Goal: Navigation & Orientation: Find specific page/section

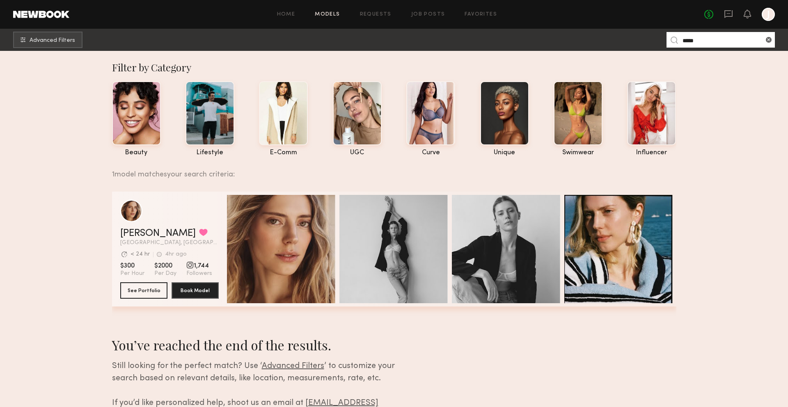
click at [725, 191] on section "Filter by Category beauty lifestyle e-comm UGC curve unique swimwear influencer…" at bounding box center [394, 255] width 788 height 408
click at [658, 120] on div at bounding box center [651, 112] width 49 height 64
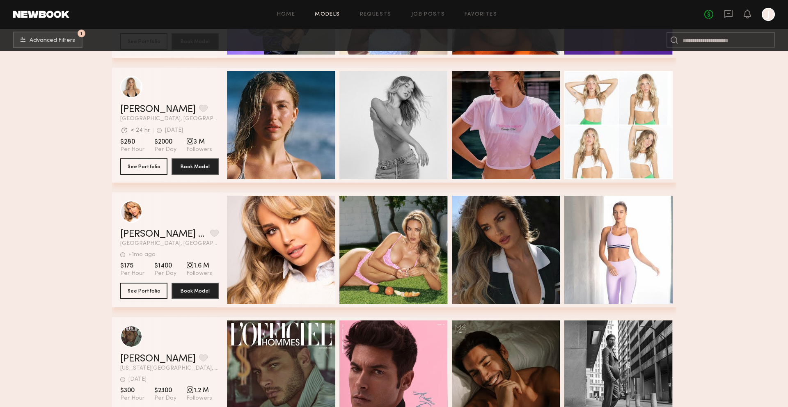
scroll to position [250, 0]
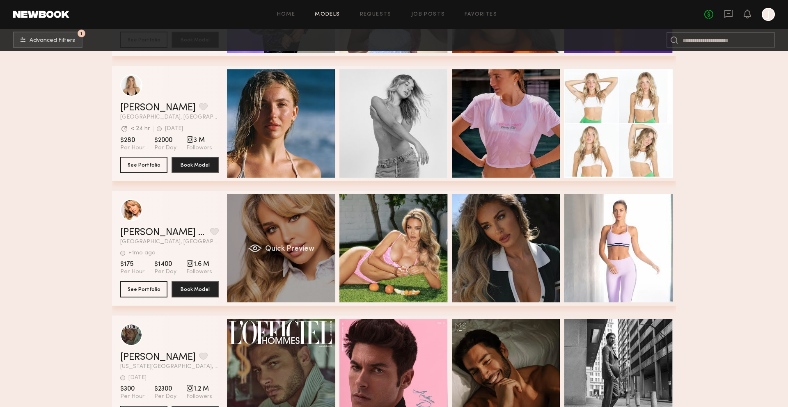
click at [299, 225] on div "Quick Preview" at bounding box center [281, 248] width 108 height 108
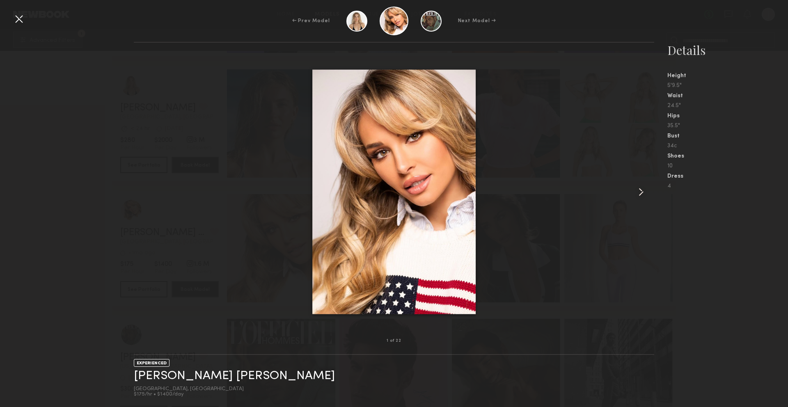
click at [638, 195] on common-icon at bounding box center [641, 192] width 13 height 13
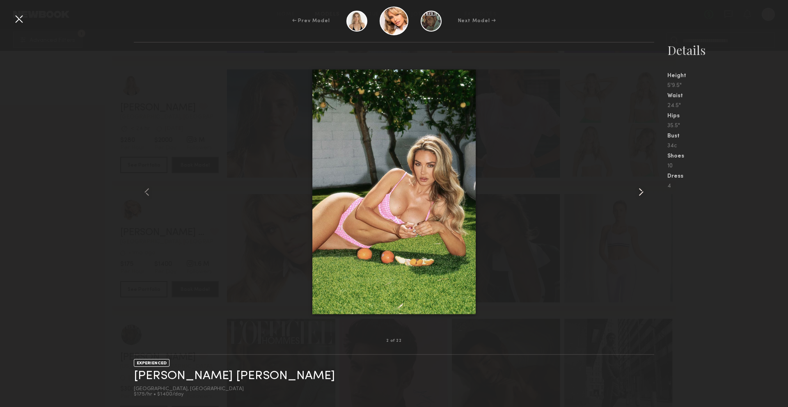
click at [638, 195] on common-icon at bounding box center [641, 192] width 13 height 13
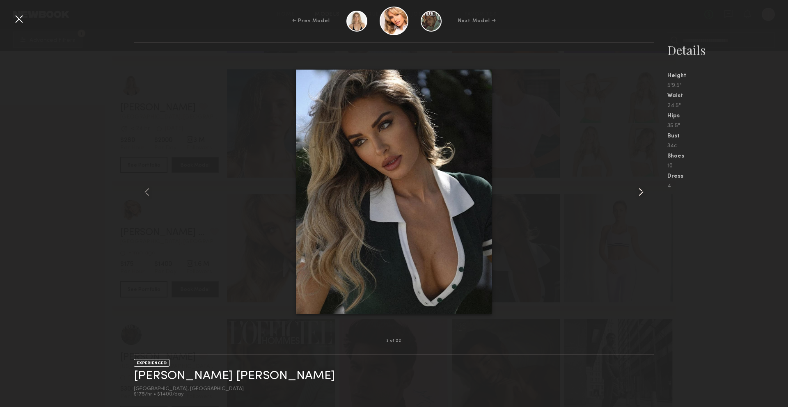
click at [638, 195] on common-icon at bounding box center [641, 192] width 13 height 13
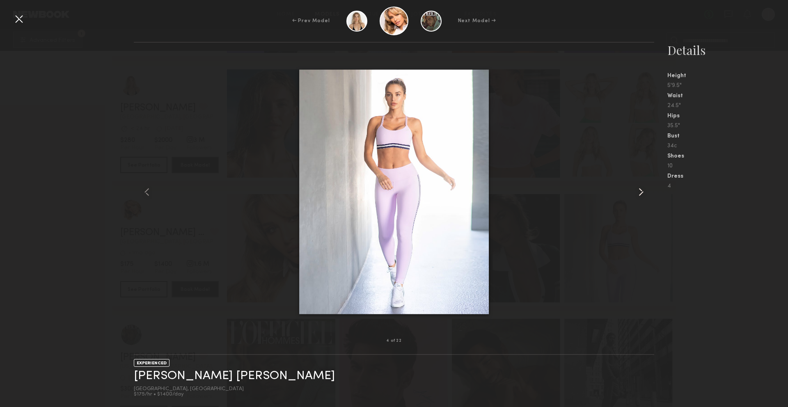
click at [638, 195] on common-icon at bounding box center [641, 192] width 13 height 13
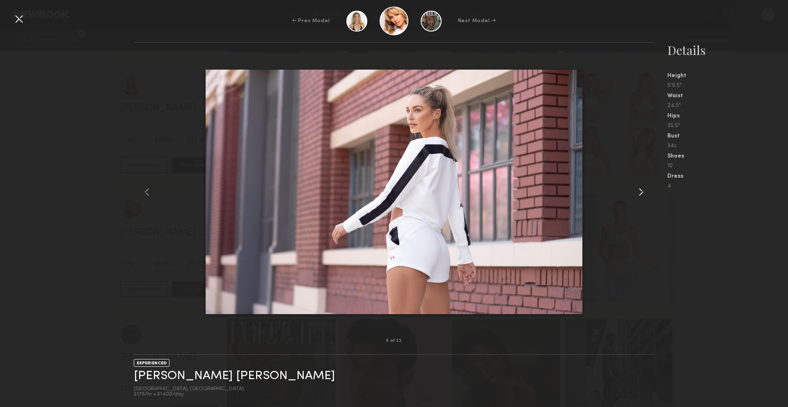
click at [638, 195] on common-icon at bounding box center [641, 192] width 13 height 13
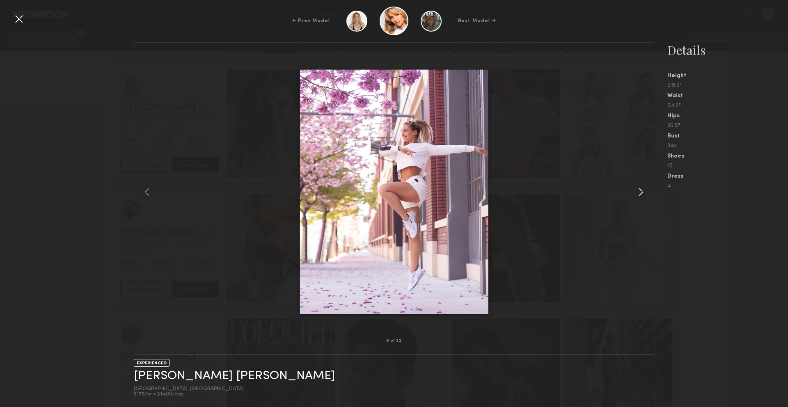
click at [639, 200] on div at bounding box center [644, 192] width 21 height 272
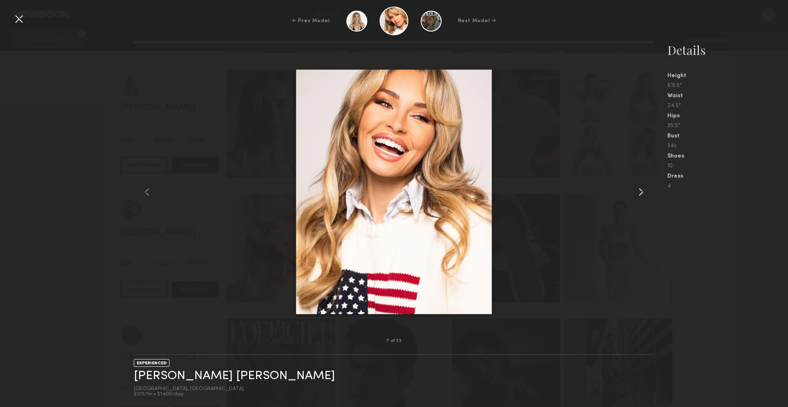
click at [639, 202] on div at bounding box center [644, 192] width 21 height 272
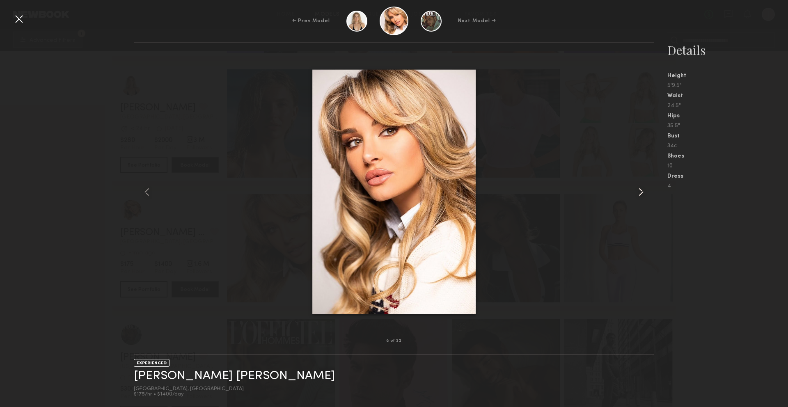
click at [640, 202] on div at bounding box center [644, 192] width 21 height 272
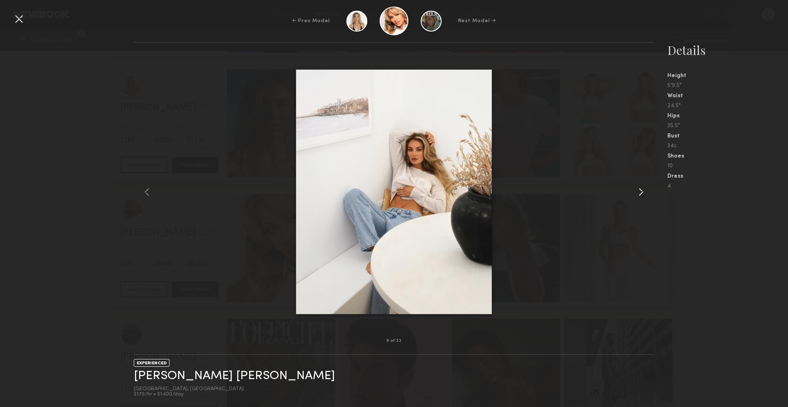
click at [640, 202] on div at bounding box center [644, 192] width 21 height 272
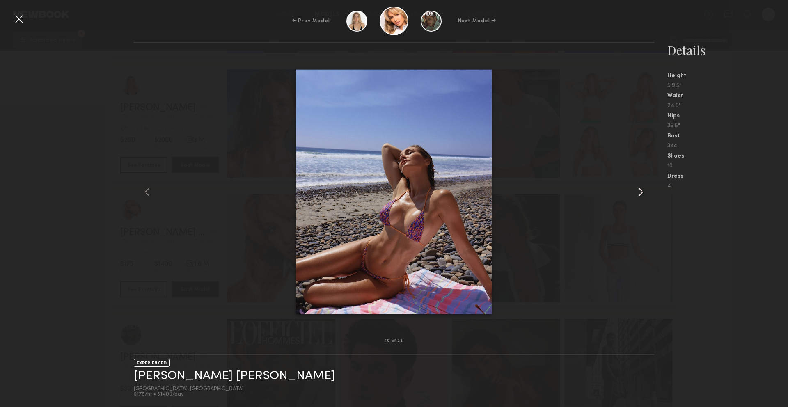
click at [640, 202] on div at bounding box center [644, 192] width 21 height 272
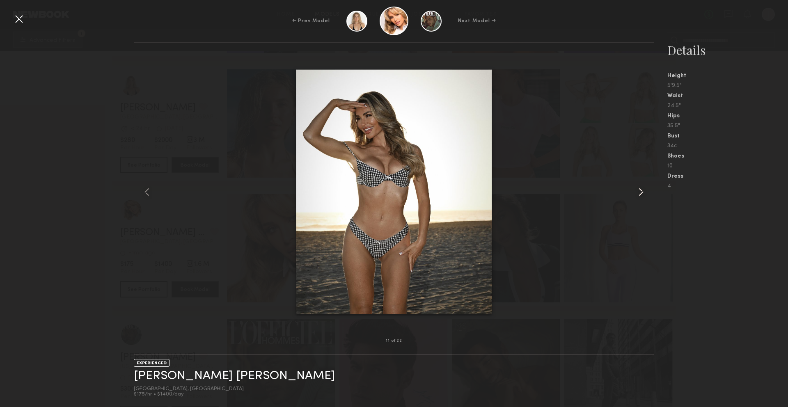
click at [640, 202] on div at bounding box center [644, 192] width 21 height 272
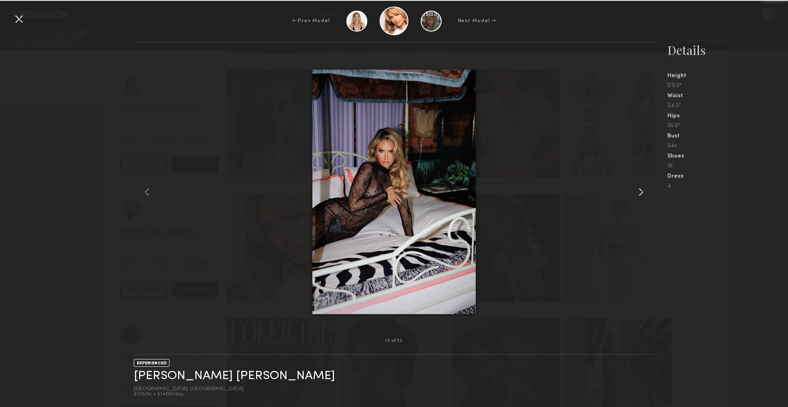
click at [640, 202] on div at bounding box center [644, 192] width 21 height 272
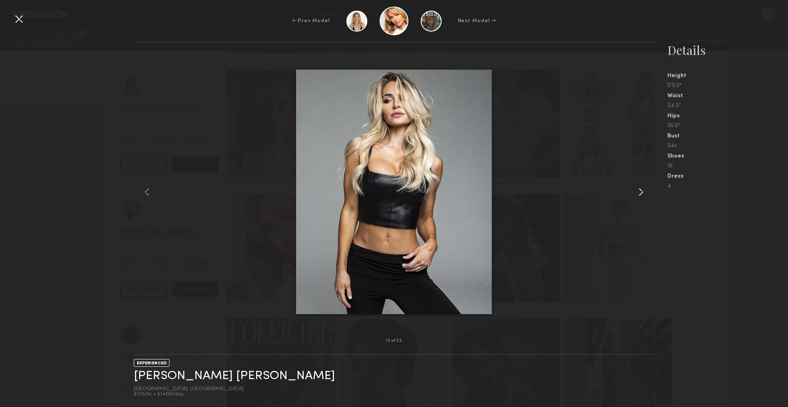
click at [640, 202] on div at bounding box center [644, 192] width 21 height 272
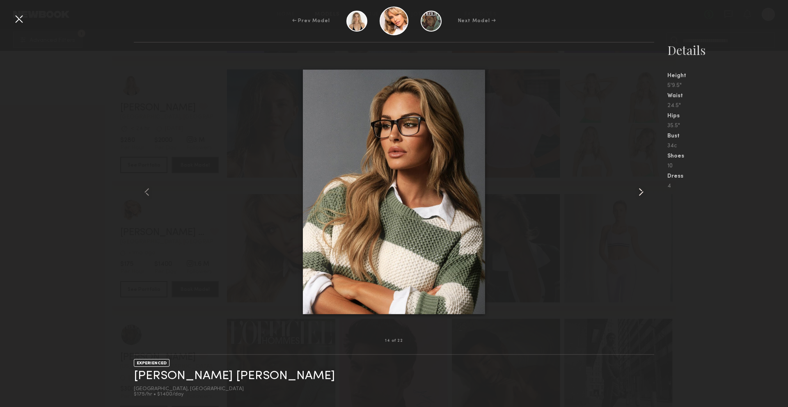
click at [640, 202] on div at bounding box center [644, 192] width 21 height 272
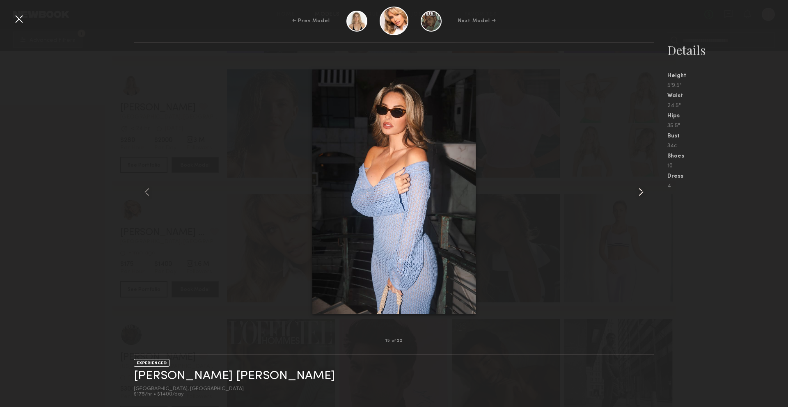
click at [640, 202] on div at bounding box center [644, 192] width 21 height 272
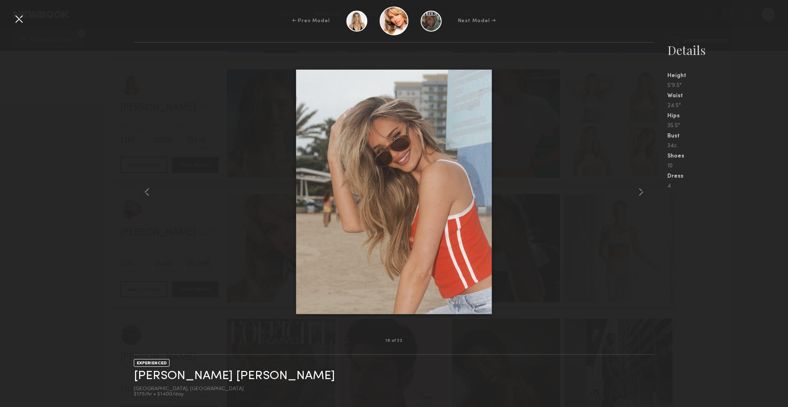
click at [17, 22] on div at bounding box center [18, 18] width 13 height 13
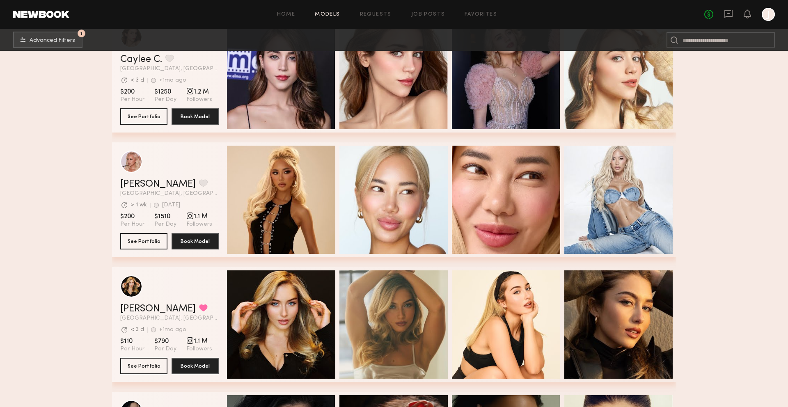
scroll to position [682, 0]
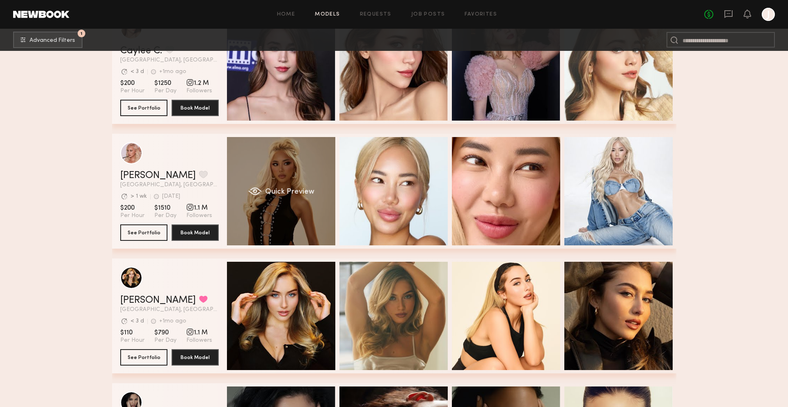
click at [295, 217] on div "Quick Preview" at bounding box center [281, 191] width 108 height 108
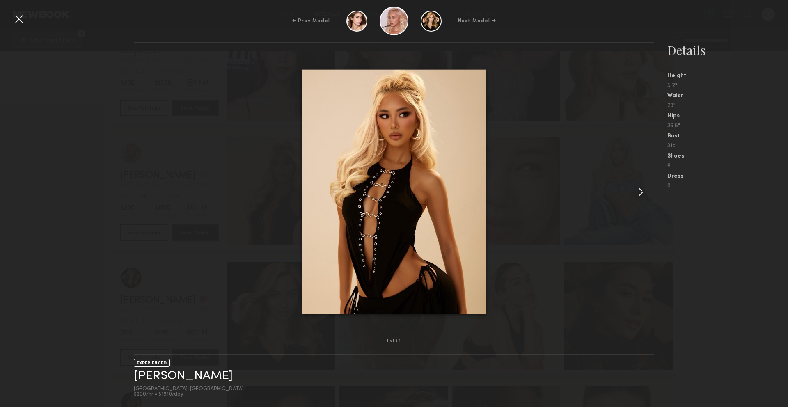
click at [642, 194] on common-icon at bounding box center [641, 192] width 13 height 13
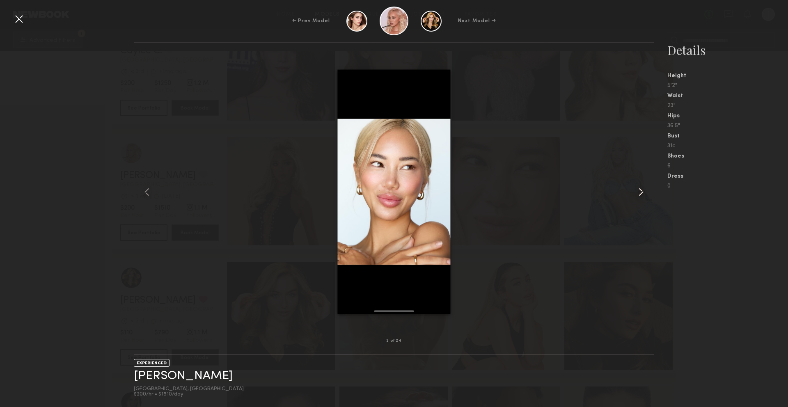
click at [642, 194] on common-icon at bounding box center [641, 192] width 13 height 13
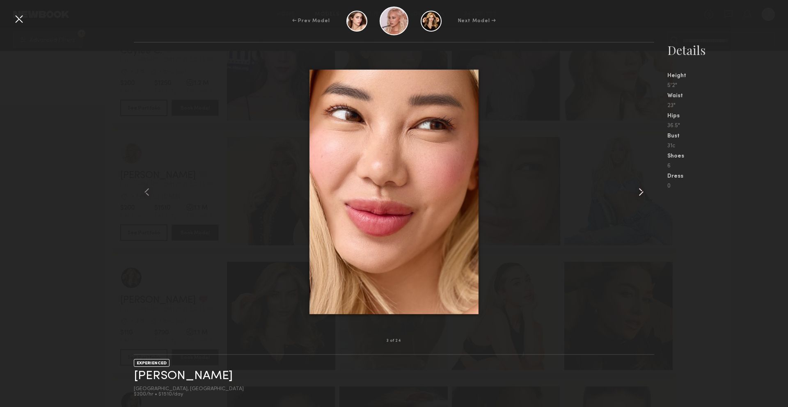
click at [642, 194] on common-icon at bounding box center [641, 192] width 13 height 13
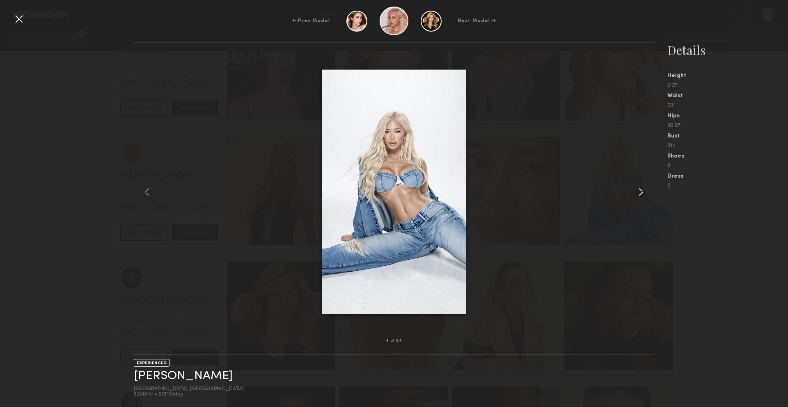
click at [642, 194] on common-icon at bounding box center [641, 192] width 13 height 13
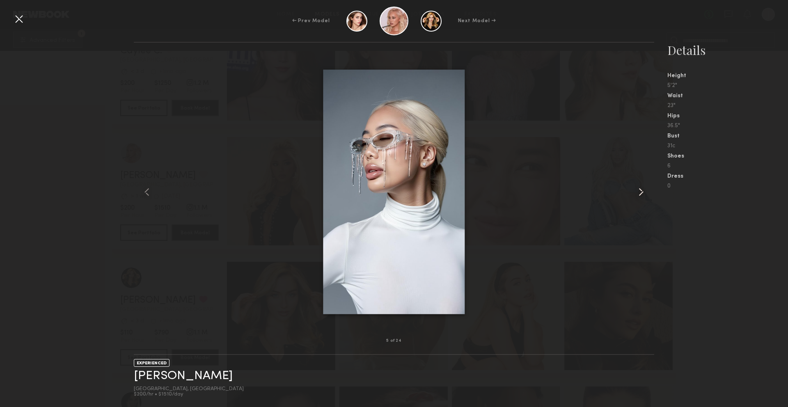
click at [642, 194] on common-icon at bounding box center [641, 192] width 13 height 13
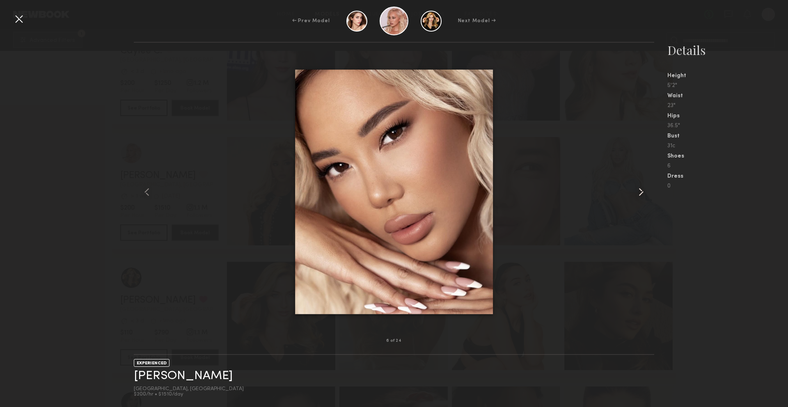
click at [642, 194] on common-icon at bounding box center [641, 192] width 13 height 13
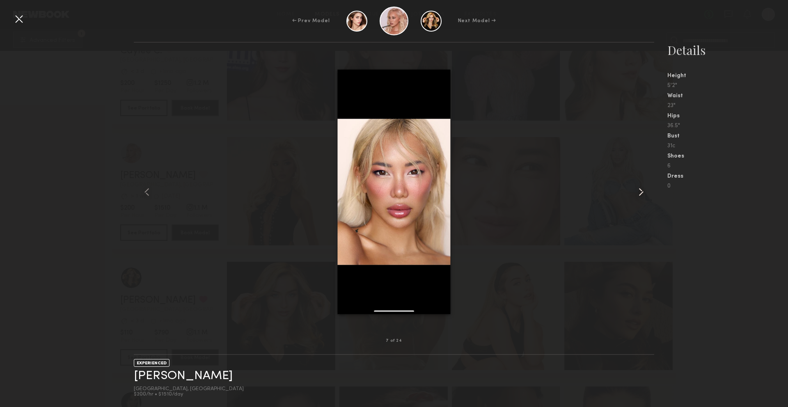
click at [642, 194] on common-icon at bounding box center [641, 192] width 13 height 13
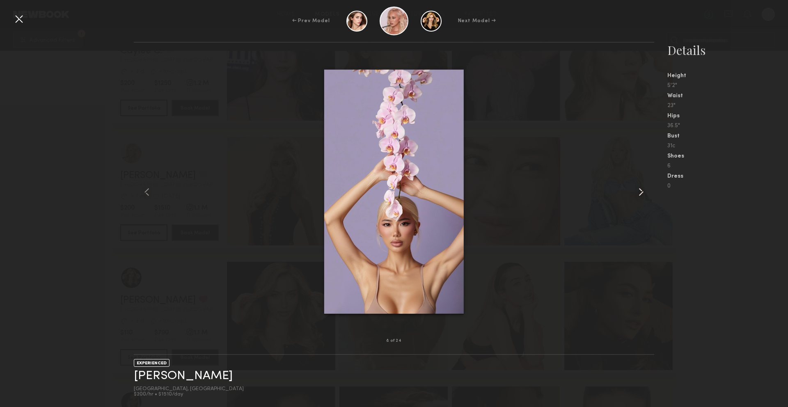
click at [642, 194] on common-icon at bounding box center [641, 192] width 13 height 13
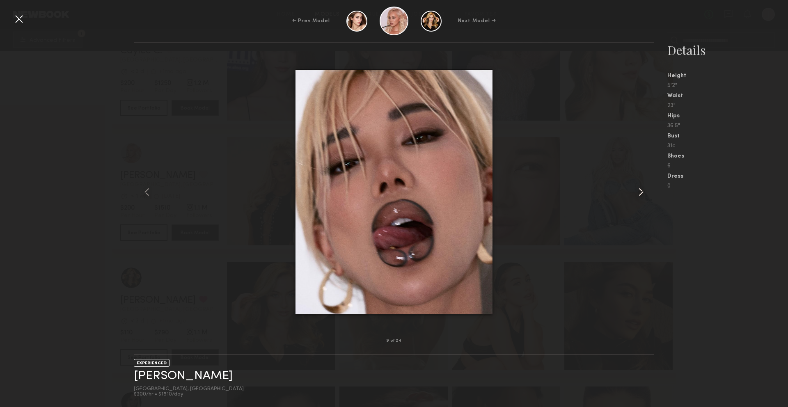
click at [642, 194] on common-icon at bounding box center [641, 192] width 13 height 13
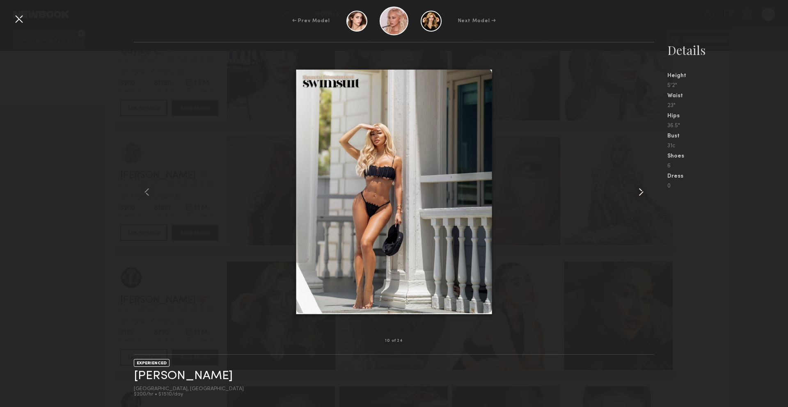
click at [642, 194] on common-icon at bounding box center [641, 192] width 13 height 13
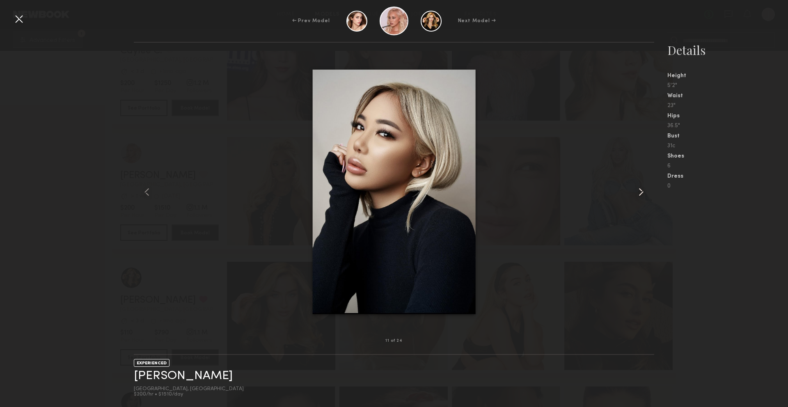
click at [642, 194] on common-icon at bounding box center [641, 192] width 13 height 13
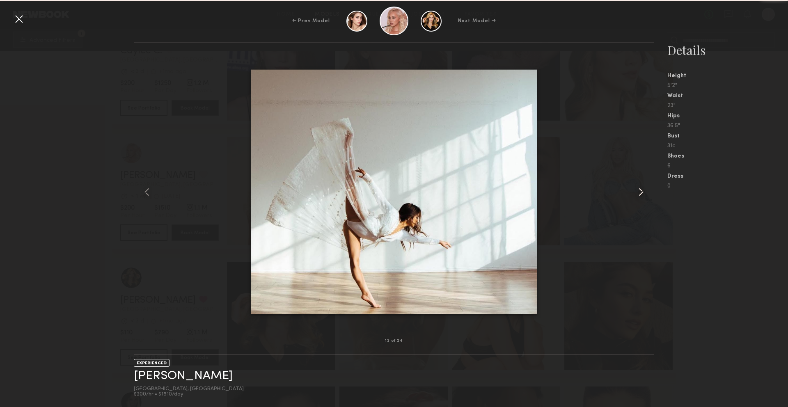
click at [642, 194] on common-icon at bounding box center [641, 192] width 13 height 13
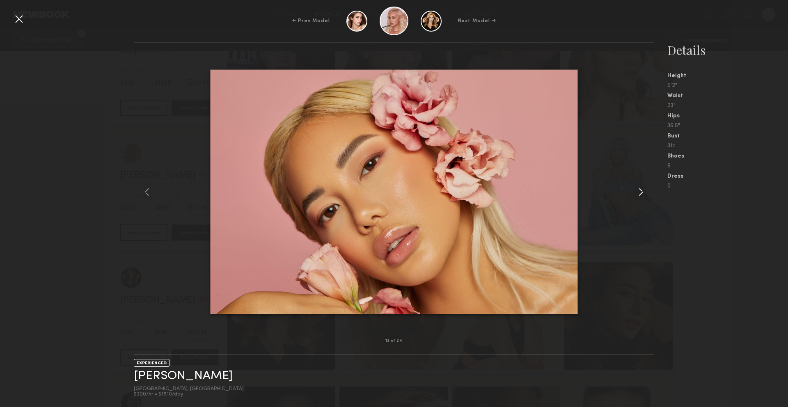
click at [642, 194] on common-icon at bounding box center [641, 192] width 13 height 13
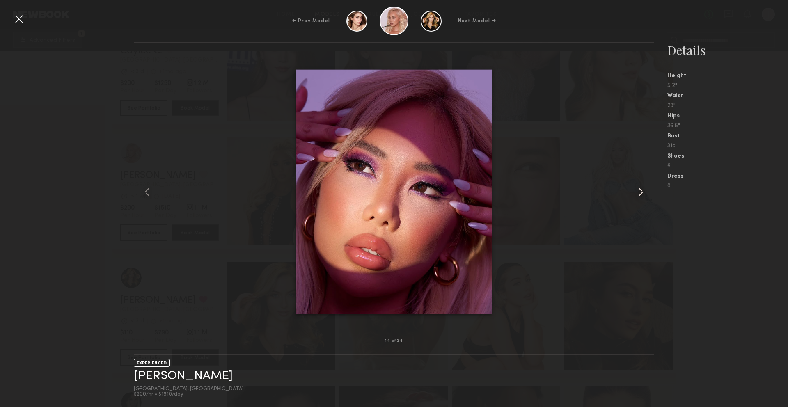
click at [642, 194] on common-icon at bounding box center [641, 192] width 13 height 13
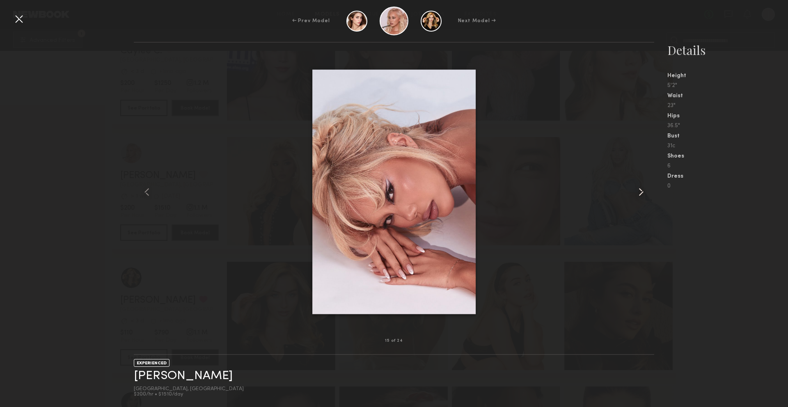
click at [642, 194] on common-icon at bounding box center [641, 192] width 13 height 13
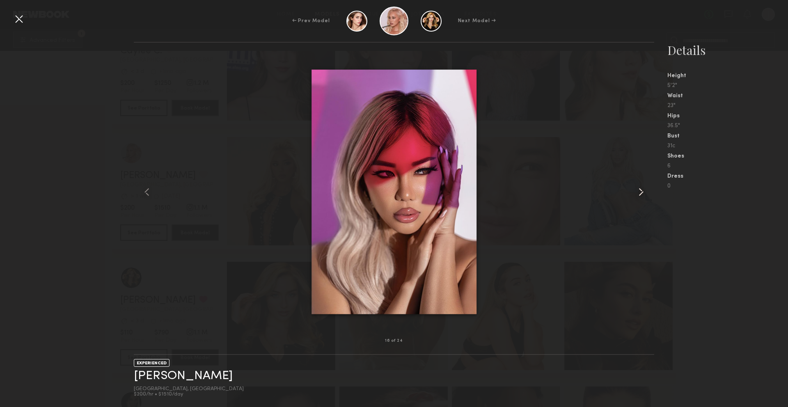
click at [642, 194] on common-icon at bounding box center [641, 192] width 13 height 13
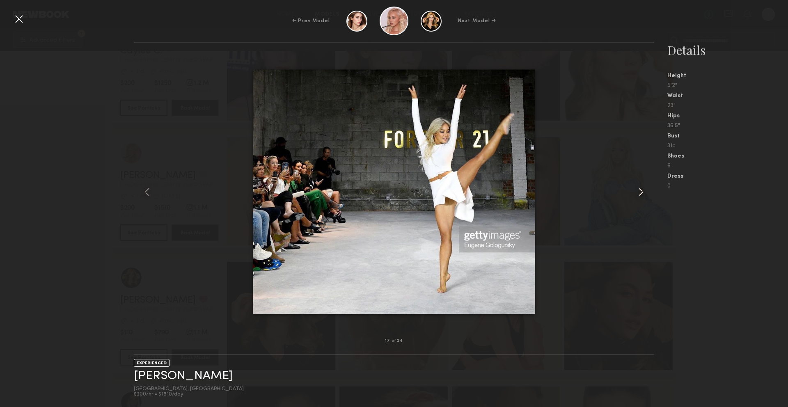
click at [642, 194] on common-icon at bounding box center [641, 192] width 13 height 13
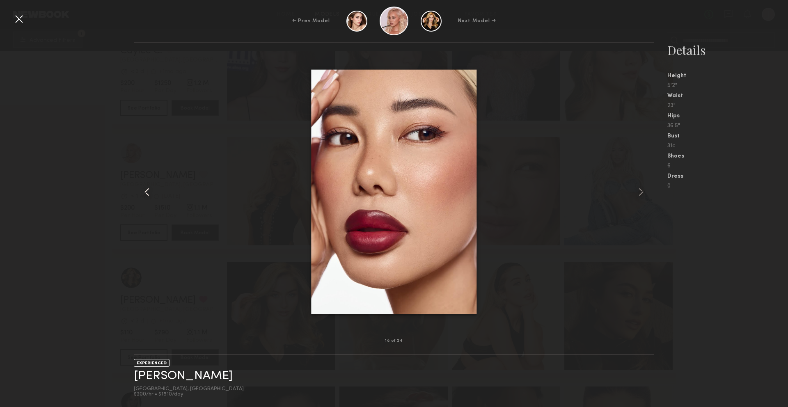
click at [149, 191] on common-icon at bounding box center [146, 192] width 13 height 13
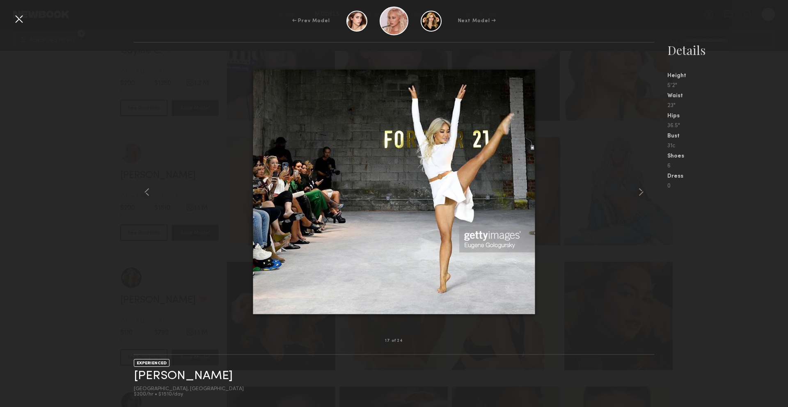
click at [18, 17] on div at bounding box center [18, 18] width 13 height 13
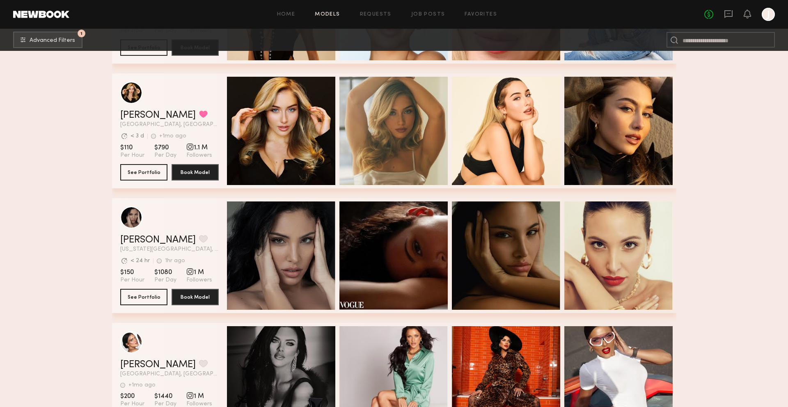
scroll to position [868, 0]
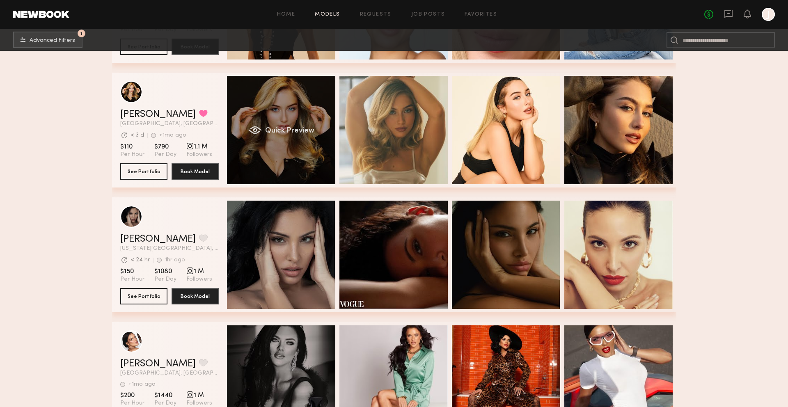
click at [301, 153] on div "Quick Preview" at bounding box center [281, 130] width 108 height 108
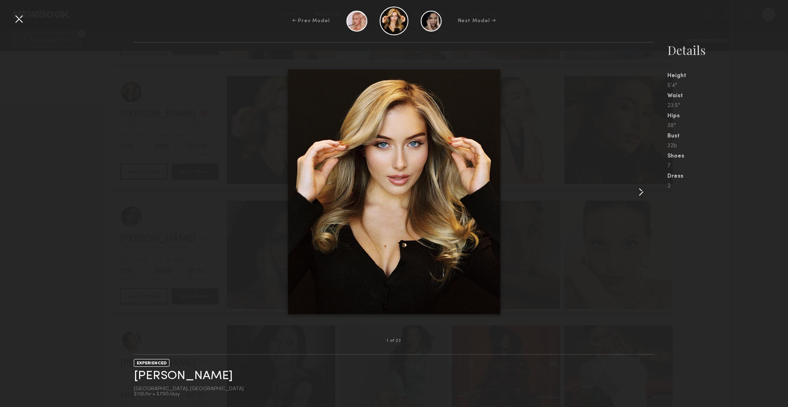
click at [636, 195] on common-icon at bounding box center [641, 192] width 13 height 13
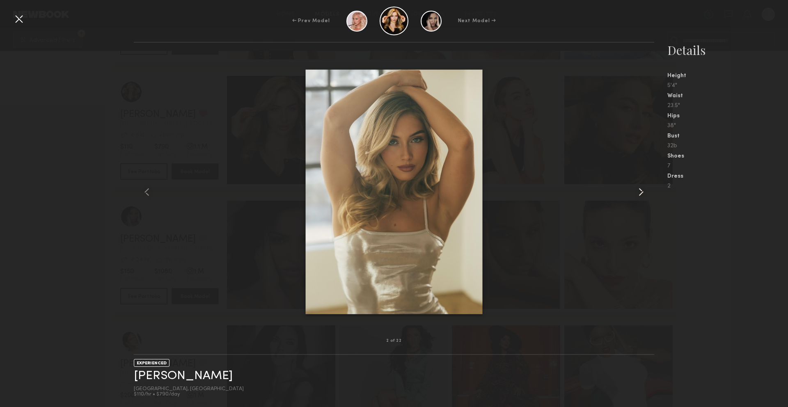
click at [636, 195] on common-icon at bounding box center [641, 192] width 13 height 13
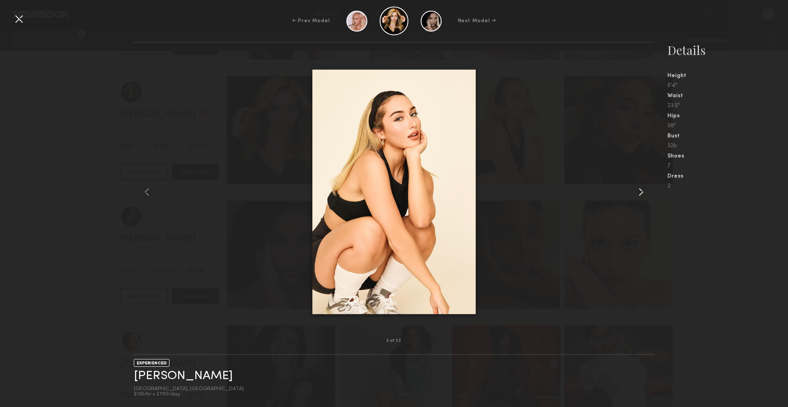
click at [636, 195] on common-icon at bounding box center [641, 192] width 13 height 13
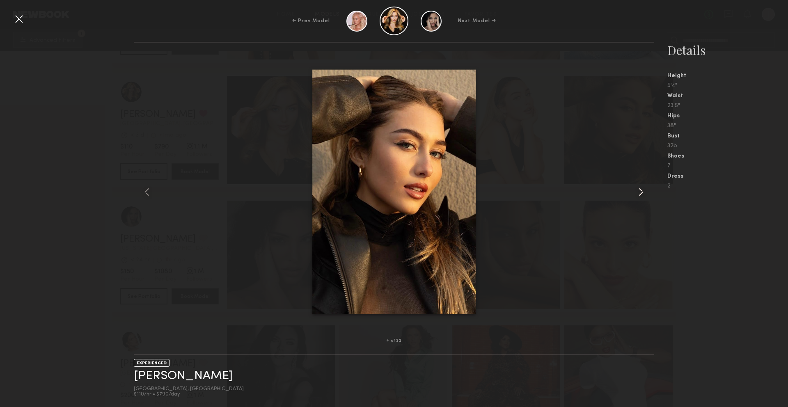
click at [636, 195] on common-icon at bounding box center [641, 192] width 13 height 13
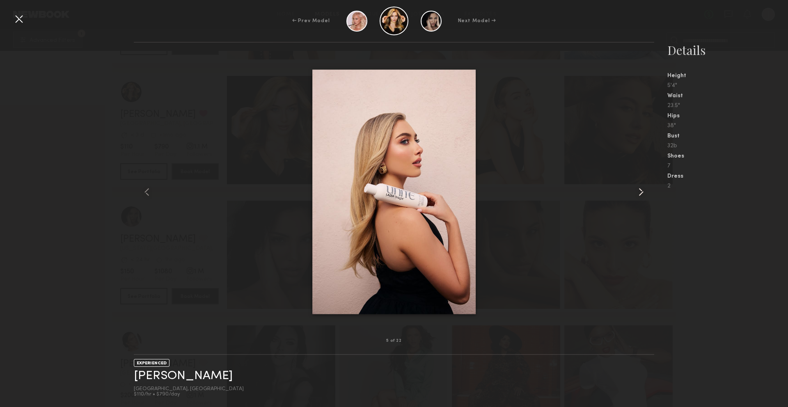
click at [636, 195] on common-icon at bounding box center [641, 192] width 13 height 13
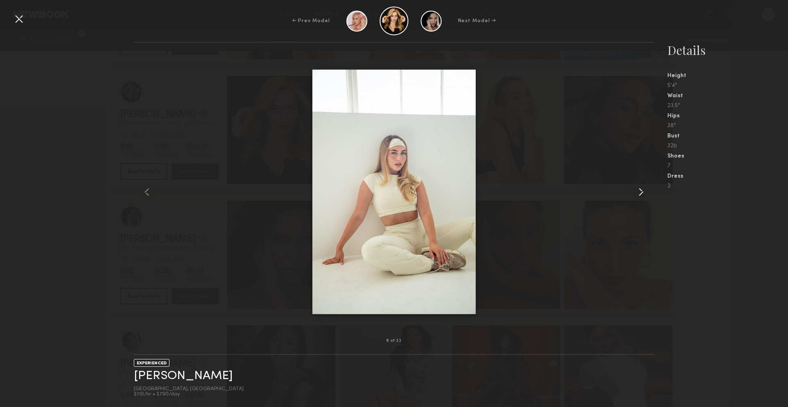
click at [636, 195] on common-icon at bounding box center [641, 192] width 13 height 13
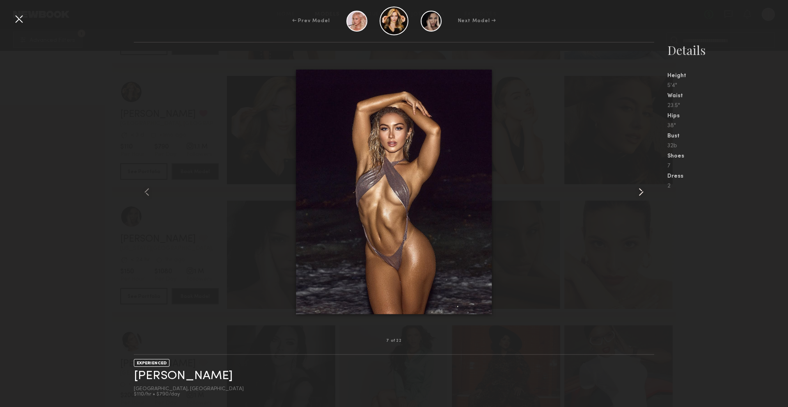
click at [636, 195] on common-icon at bounding box center [641, 192] width 13 height 13
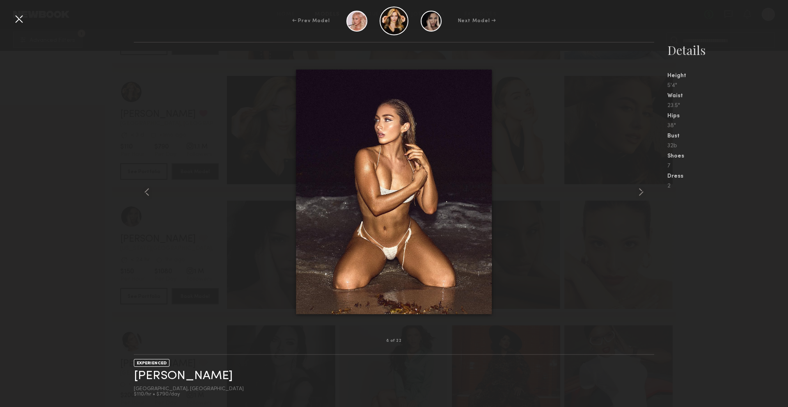
click at [21, 21] on div at bounding box center [18, 18] width 13 height 13
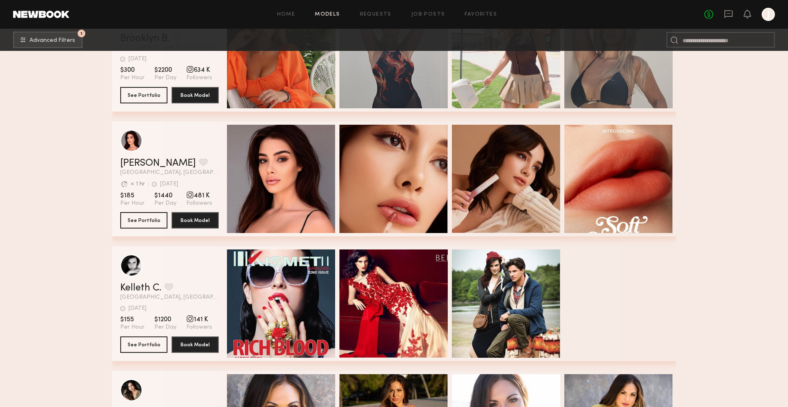
scroll to position [2071, 0]
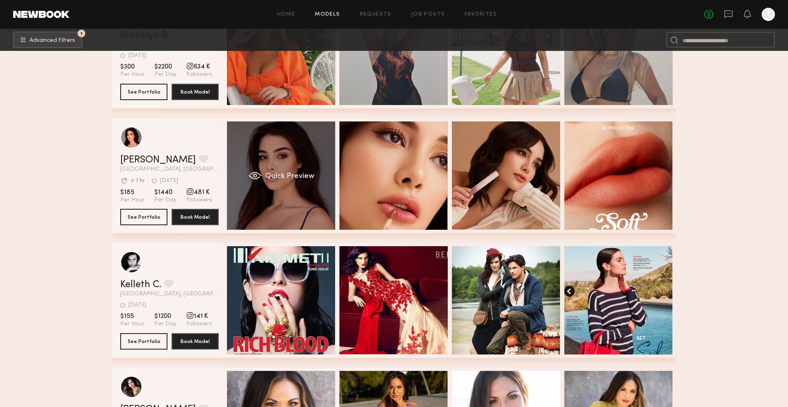
click at [293, 213] on div "Quick Preview" at bounding box center [281, 176] width 108 height 108
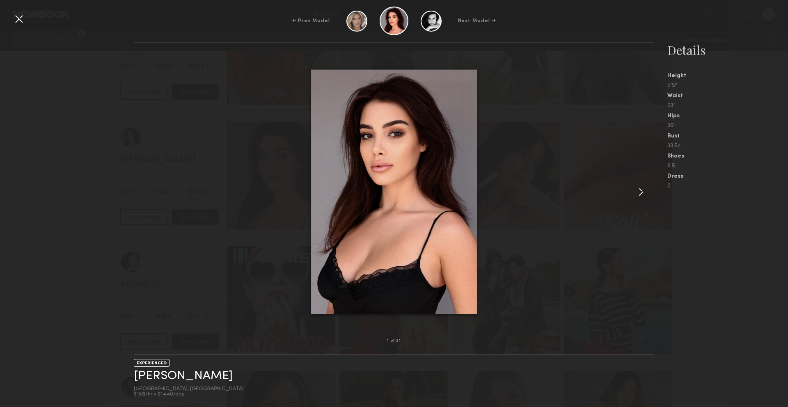
click at [645, 193] on common-icon at bounding box center [641, 192] width 13 height 13
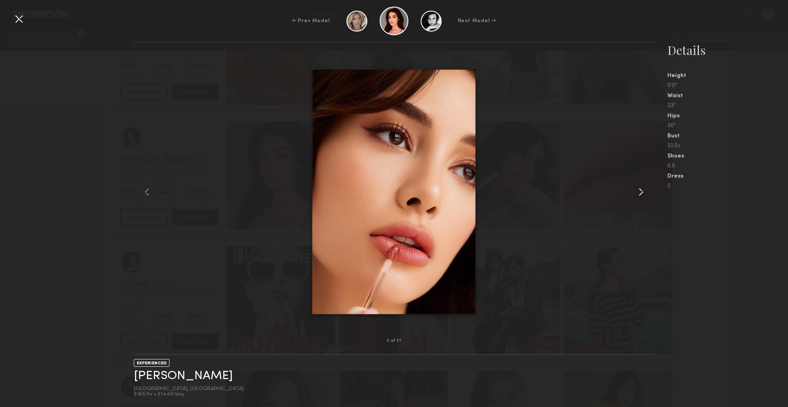
click at [645, 193] on common-icon at bounding box center [641, 192] width 13 height 13
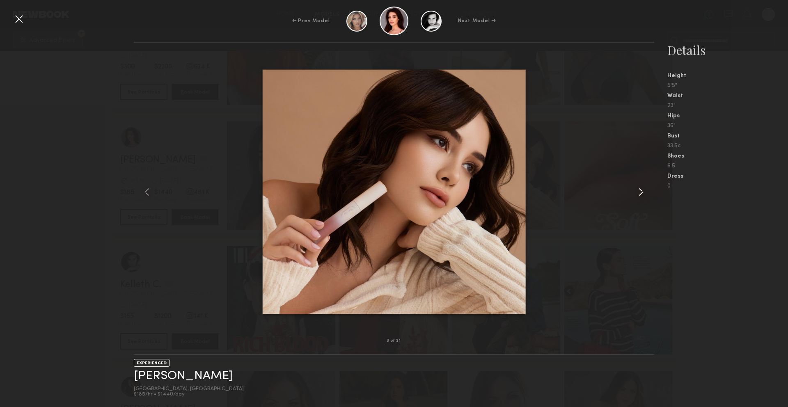
click at [645, 193] on common-icon at bounding box center [641, 192] width 13 height 13
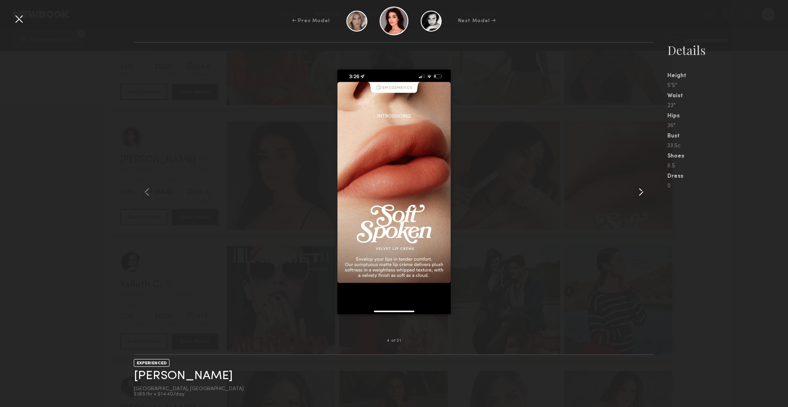
click at [645, 193] on common-icon at bounding box center [641, 192] width 13 height 13
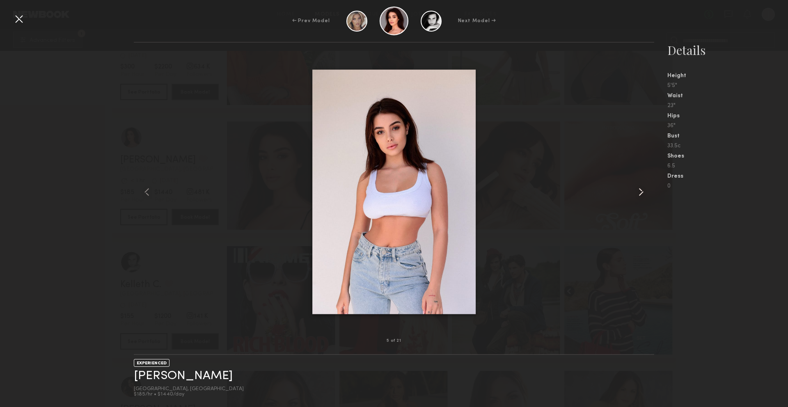
click at [645, 193] on common-icon at bounding box center [641, 192] width 13 height 13
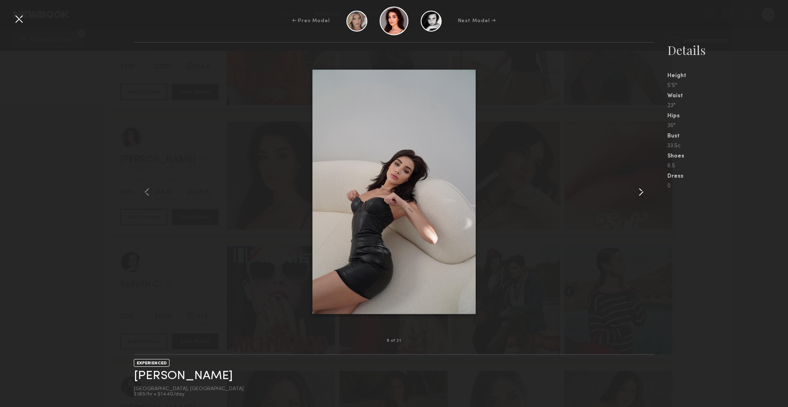
click at [645, 193] on common-icon at bounding box center [641, 192] width 13 height 13
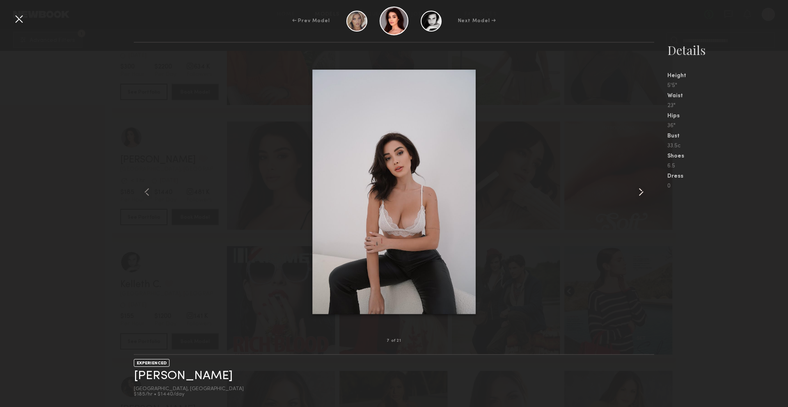
click at [645, 193] on common-icon at bounding box center [641, 192] width 13 height 13
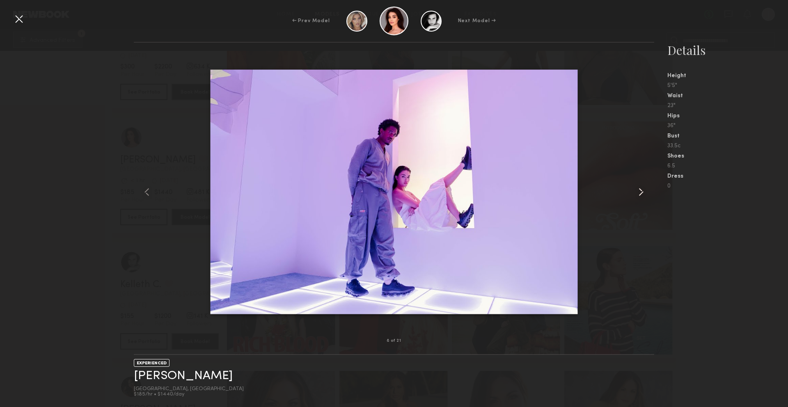
click at [645, 193] on common-icon at bounding box center [641, 192] width 13 height 13
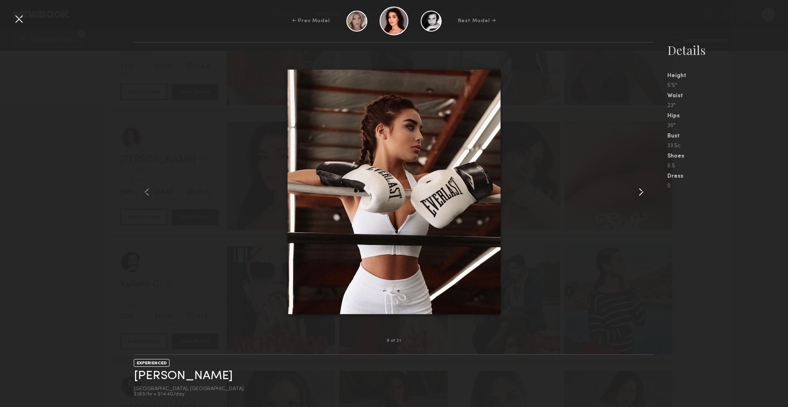
click at [645, 193] on common-icon at bounding box center [641, 192] width 13 height 13
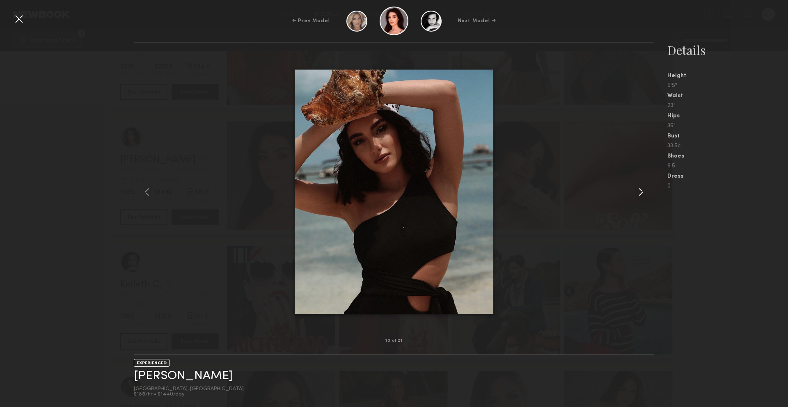
click at [645, 193] on common-icon at bounding box center [641, 192] width 13 height 13
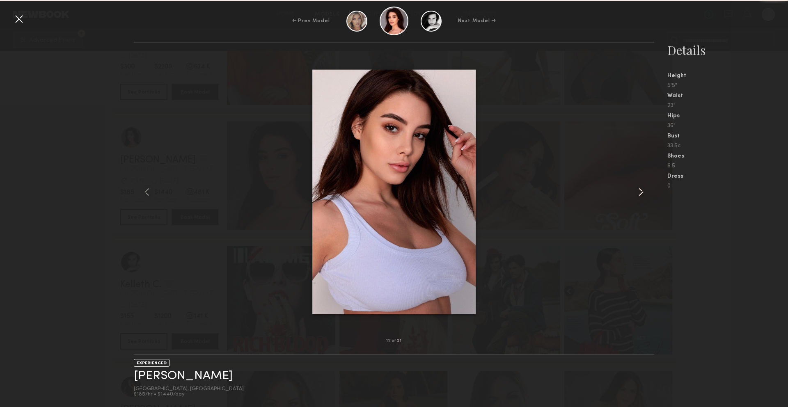
click at [645, 193] on common-icon at bounding box center [641, 192] width 13 height 13
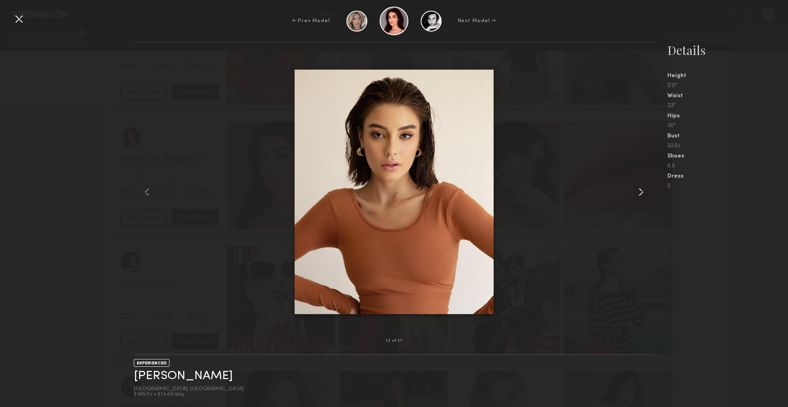
click at [645, 193] on common-icon at bounding box center [641, 192] width 13 height 13
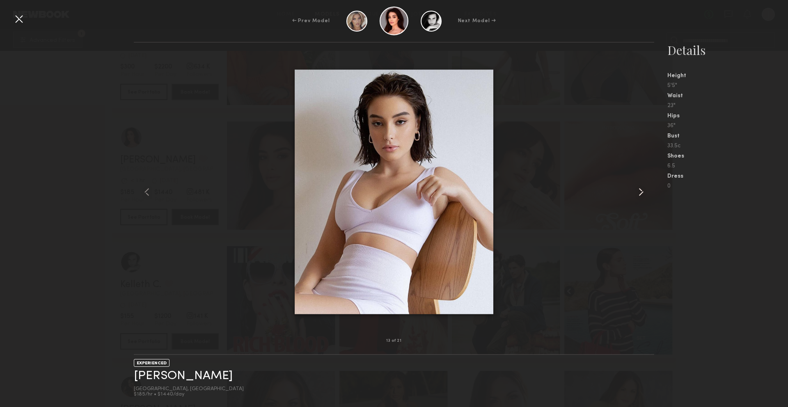
click at [645, 193] on common-icon at bounding box center [641, 192] width 13 height 13
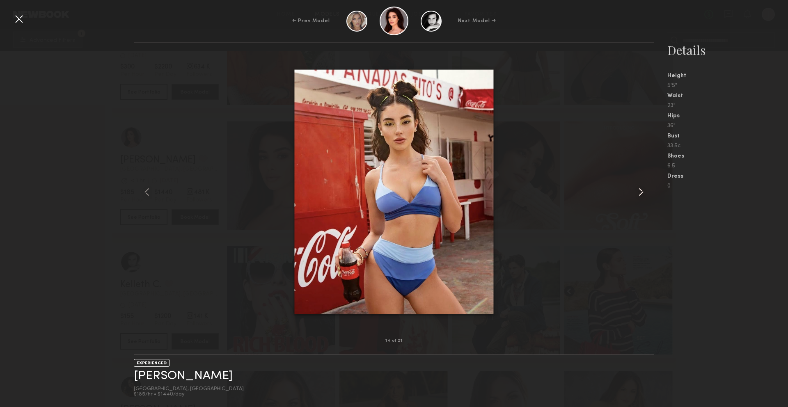
click at [645, 193] on common-icon at bounding box center [641, 192] width 13 height 13
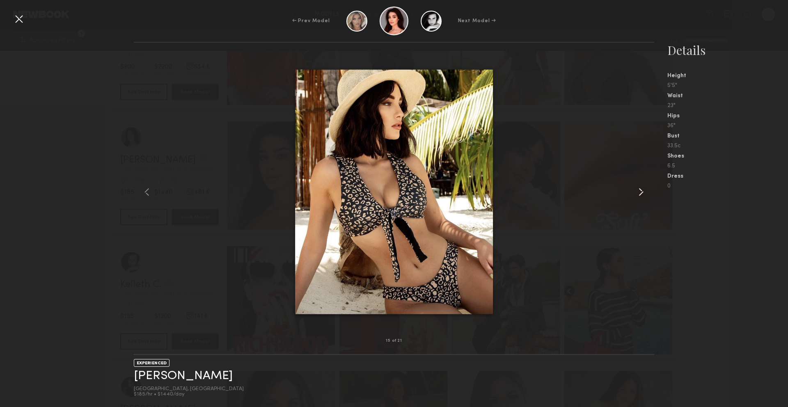
click at [645, 193] on common-icon at bounding box center [641, 192] width 13 height 13
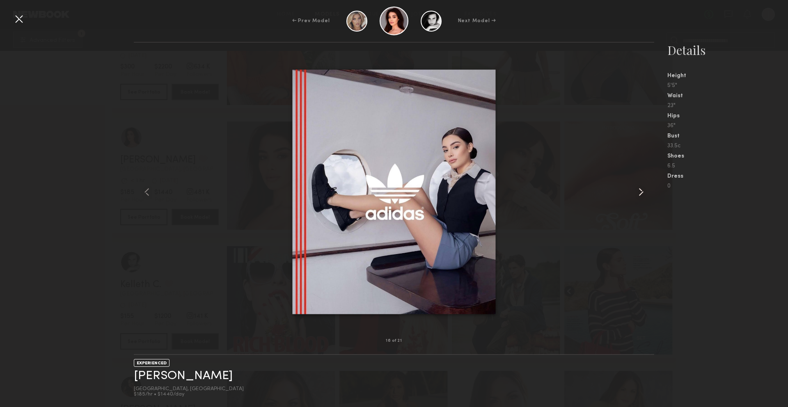
click at [645, 193] on common-icon at bounding box center [641, 192] width 13 height 13
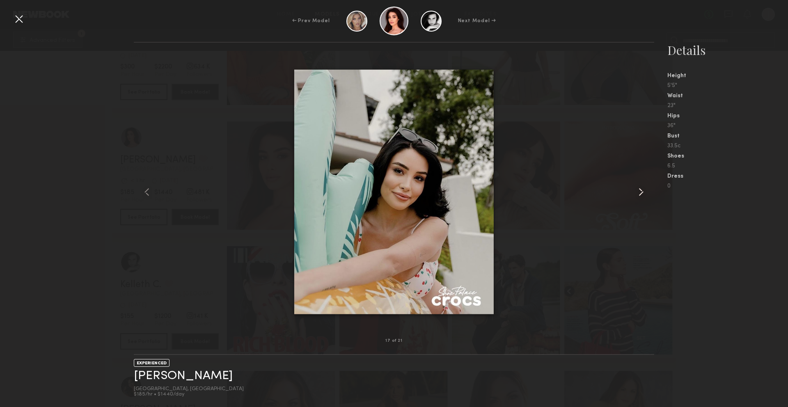
click at [645, 193] on common-icon at bounding box center [641, 192] width 13 height 13
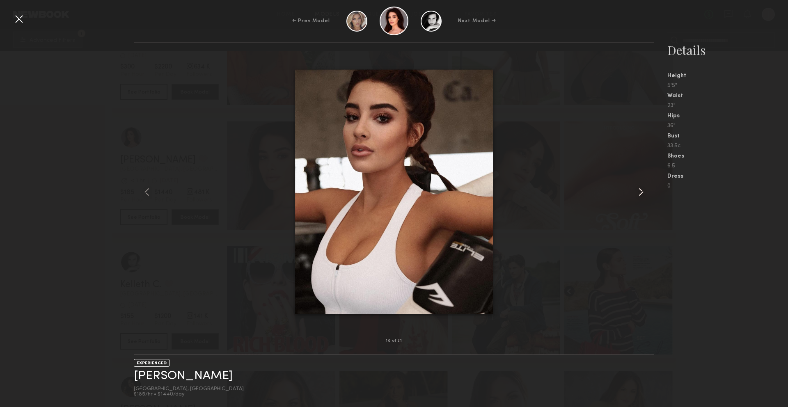
click at [645, 193] on common-icon at bounding box center [641, 192] width 13 height 13
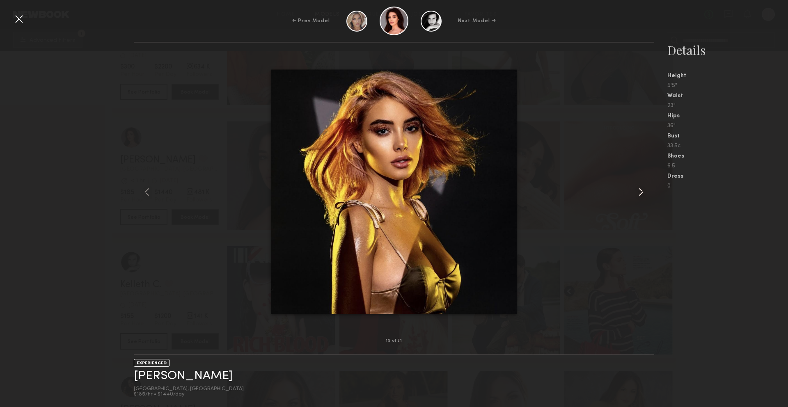
click at [645, 193] on common-icon at bounding box center [641, 192] width 13 height 13
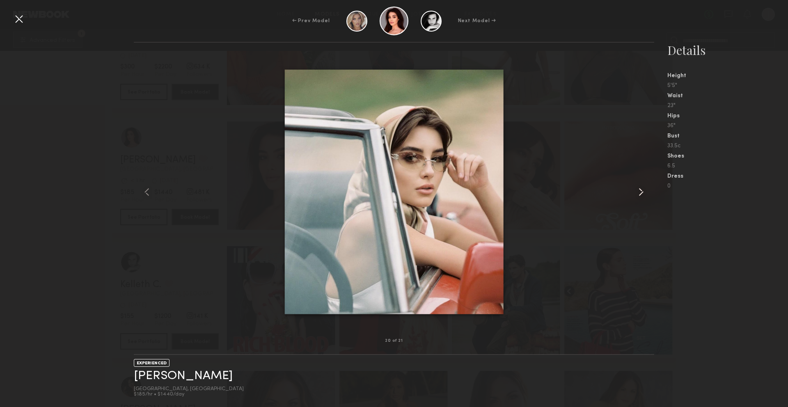
click at [645, 193] on common-icon at bounding box center [641, 192] width 13 height 13
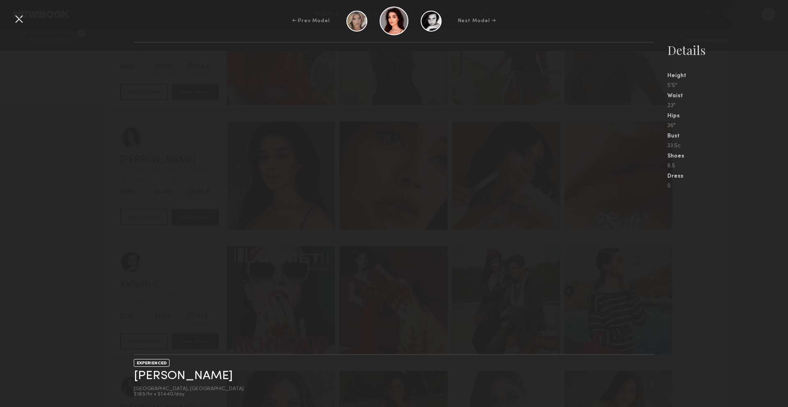
click at [645, 193] on nb-gallery-light at bounding box center [394, 198] width 520 height 313
click at [25, 21] on div at bounding box center [18, 18] width 13 height 13
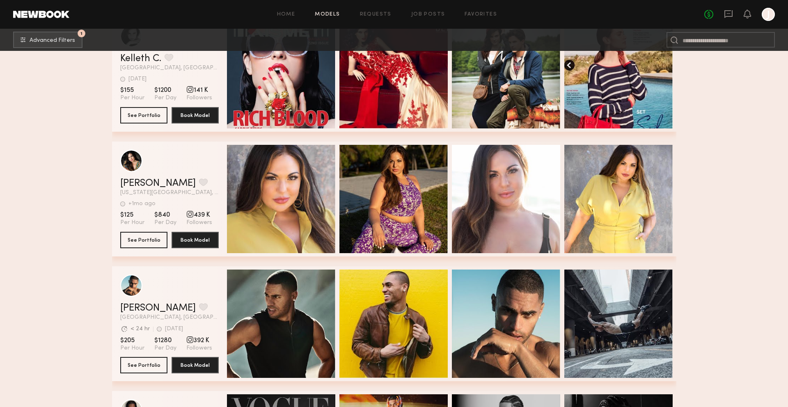
scroll to position [2296, 0]
